Goal: Task Accomplishment & Management: Complete application form

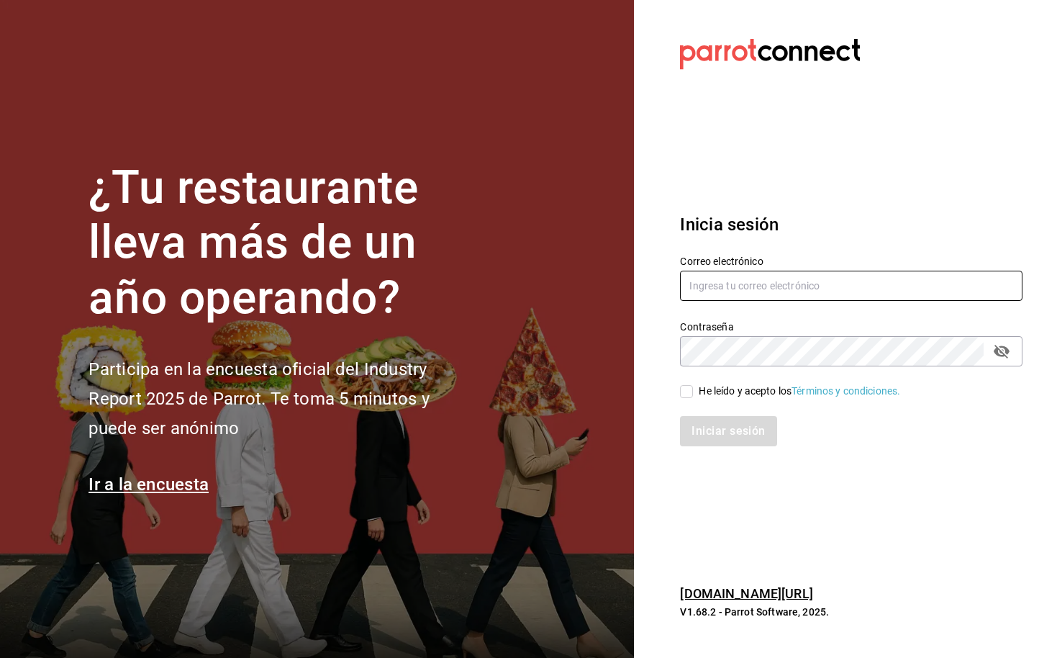
click at [736, 281] on input "text" at bounding box center [851, 286] width 343 height 30
click at [739, 281] on input "text" at bounding box center [851, 286] width 343 height 30
type input "ibraahim@costeno.com"
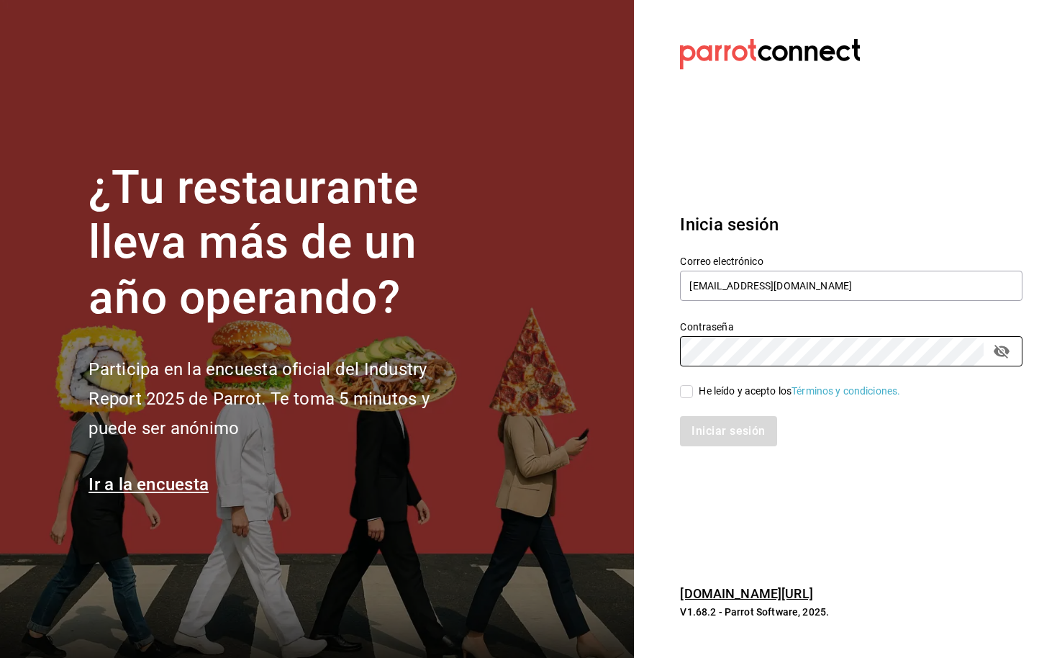
click at [685, 394] on input "He leído y acepto los Términos y condiciones." at bounding box center [686, 391] width 13 height 13
checkbox input "true"
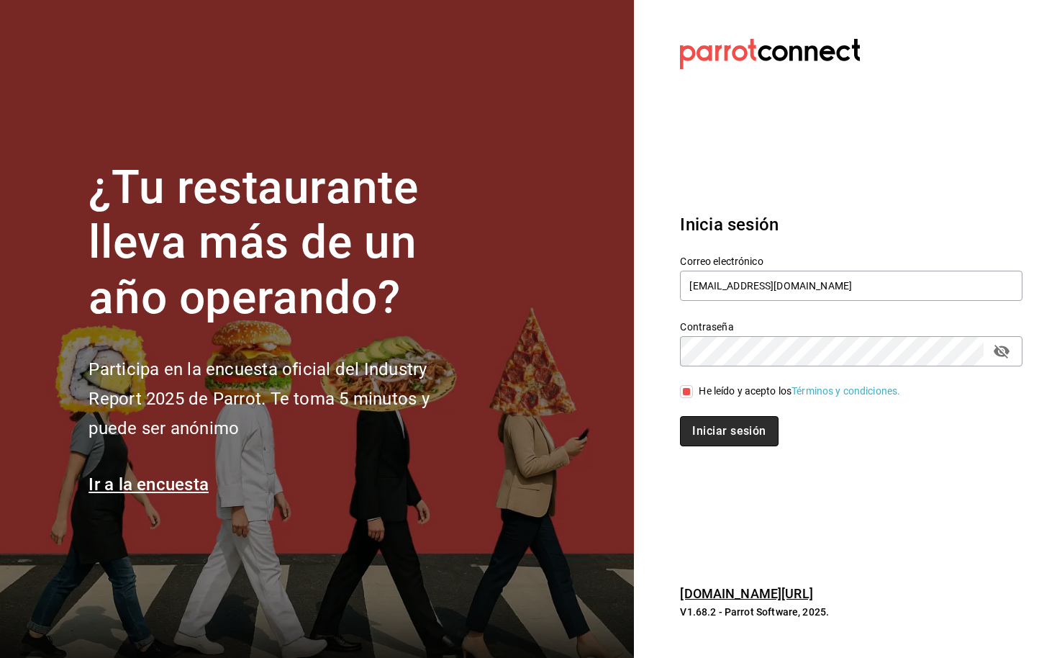
click at [708, 421] on button "Iniciar sesión" at bounding box center [729, 431] width 98 height 30
